Goal: Transaction & Acquisition: Purchase product/service

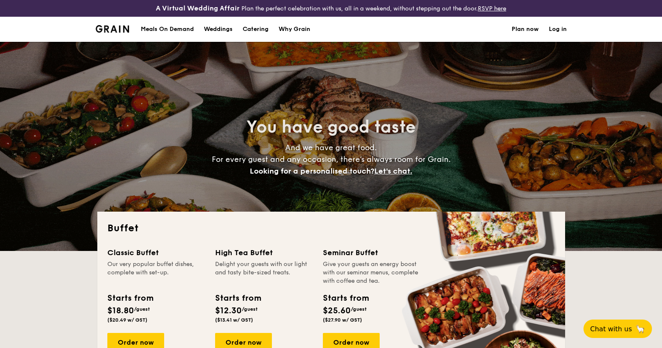
select select
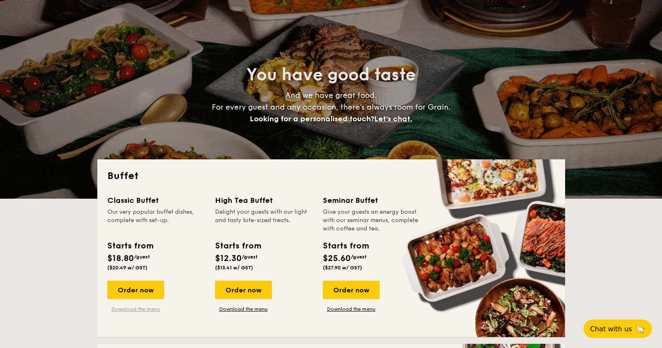
click at [148, 308] on link "Download the menu" at bounding box center [135, 308] width 57 height 7
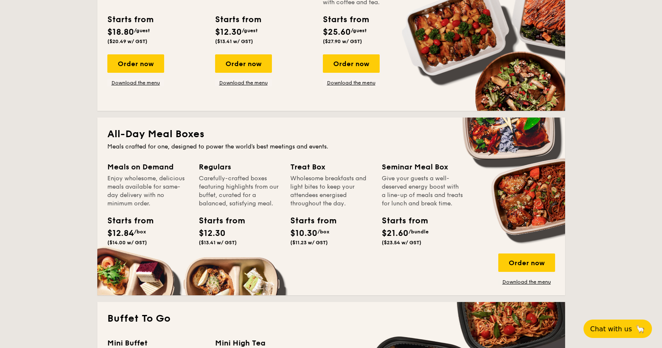
scroll to position [209, 0]
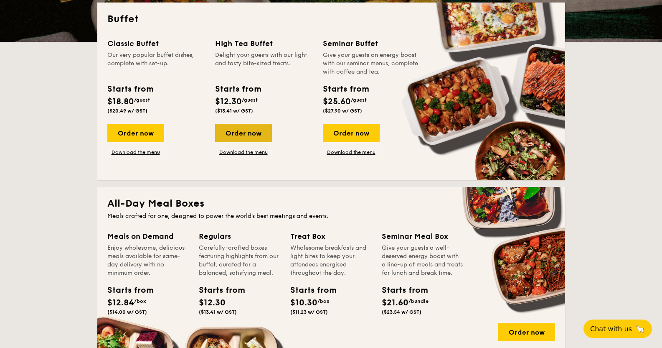
click at [255, 134] on div "Order now" at bounding box center [243, 133] width 57 height 18
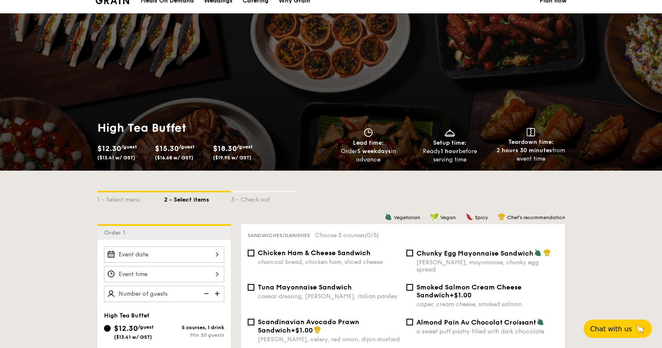
scroll to position [104, 0]
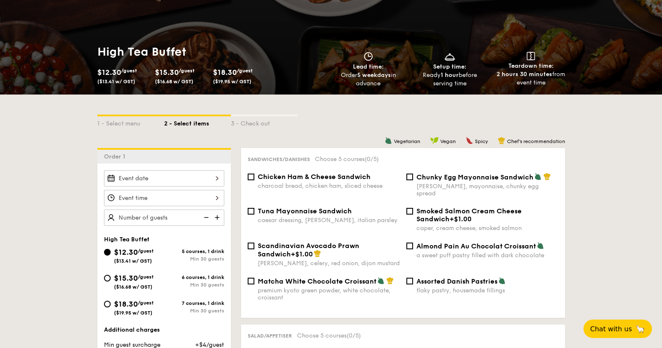
select select
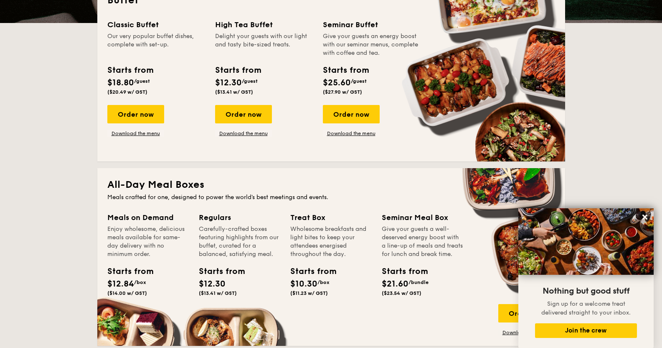
scroll to position [121, 0]
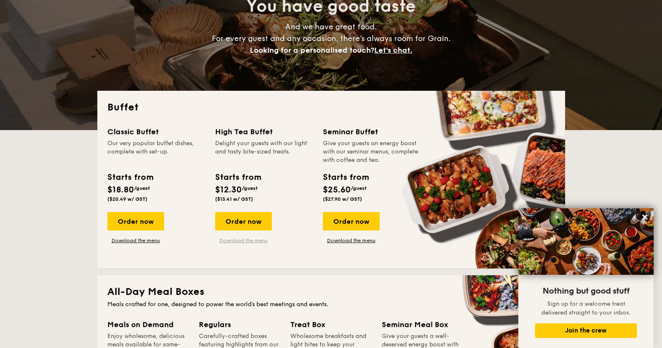
click at [253, 239] on link "Download the menu" at bounding box center [243, 240] width 57 height 7
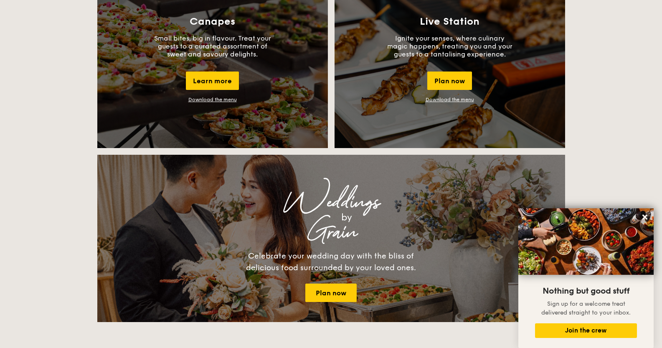
scroll to position [853, 0]
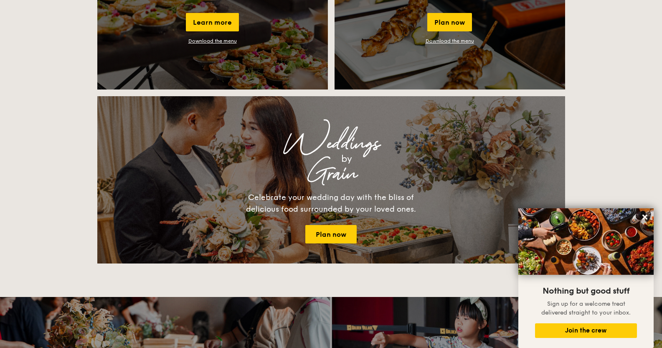
click at [461, 41] on link "Download the menu" at bounding box center [450, 41] width 48 height 6
